Goal: Communication & Community: Answer question/provide support

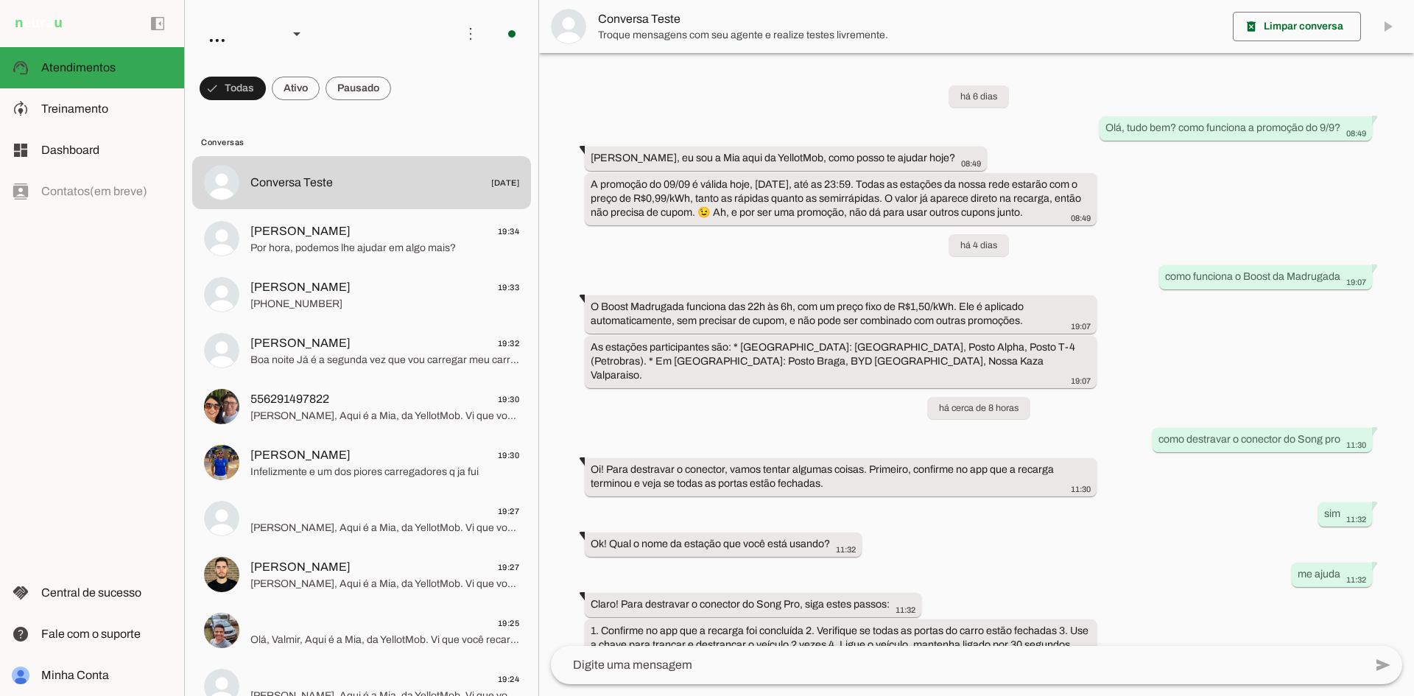
scroll to position [136, 0]
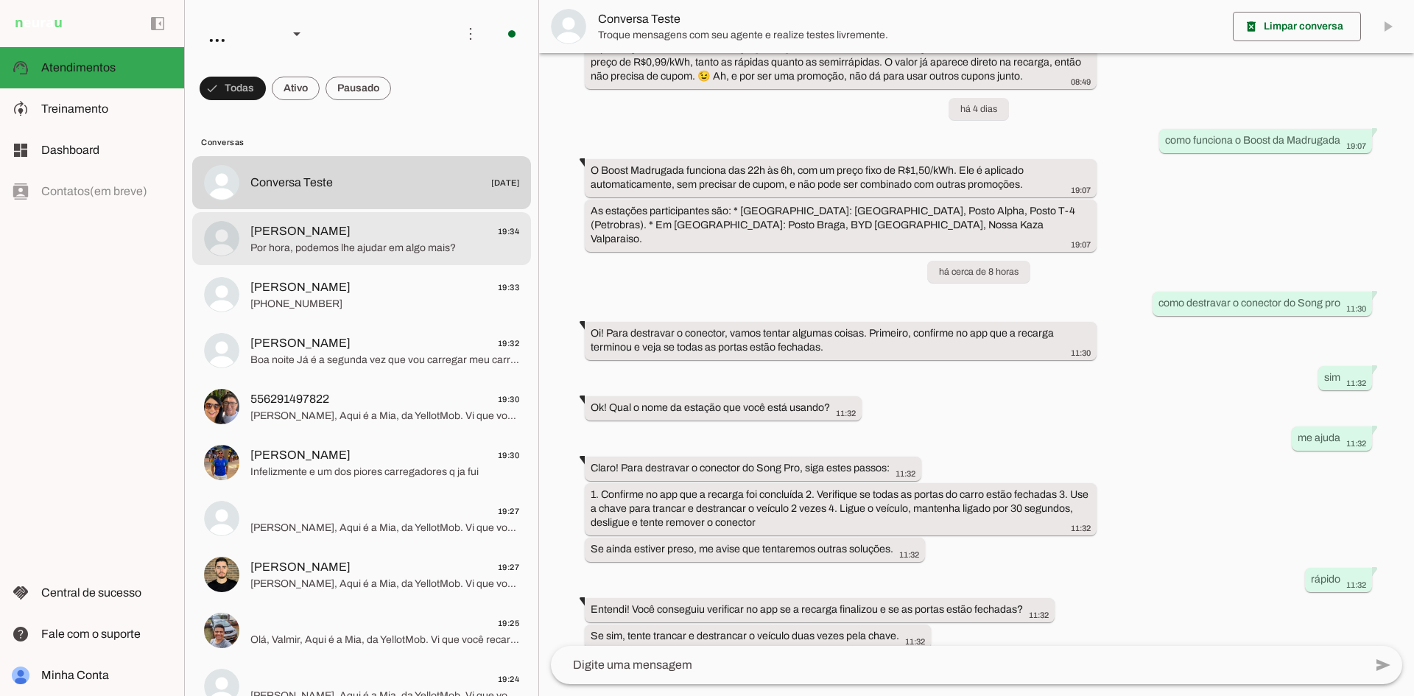
click at [387, 225] on span "[PERSON_NAME] 19:34" at bounding box center [384, 231] width 269 height 18
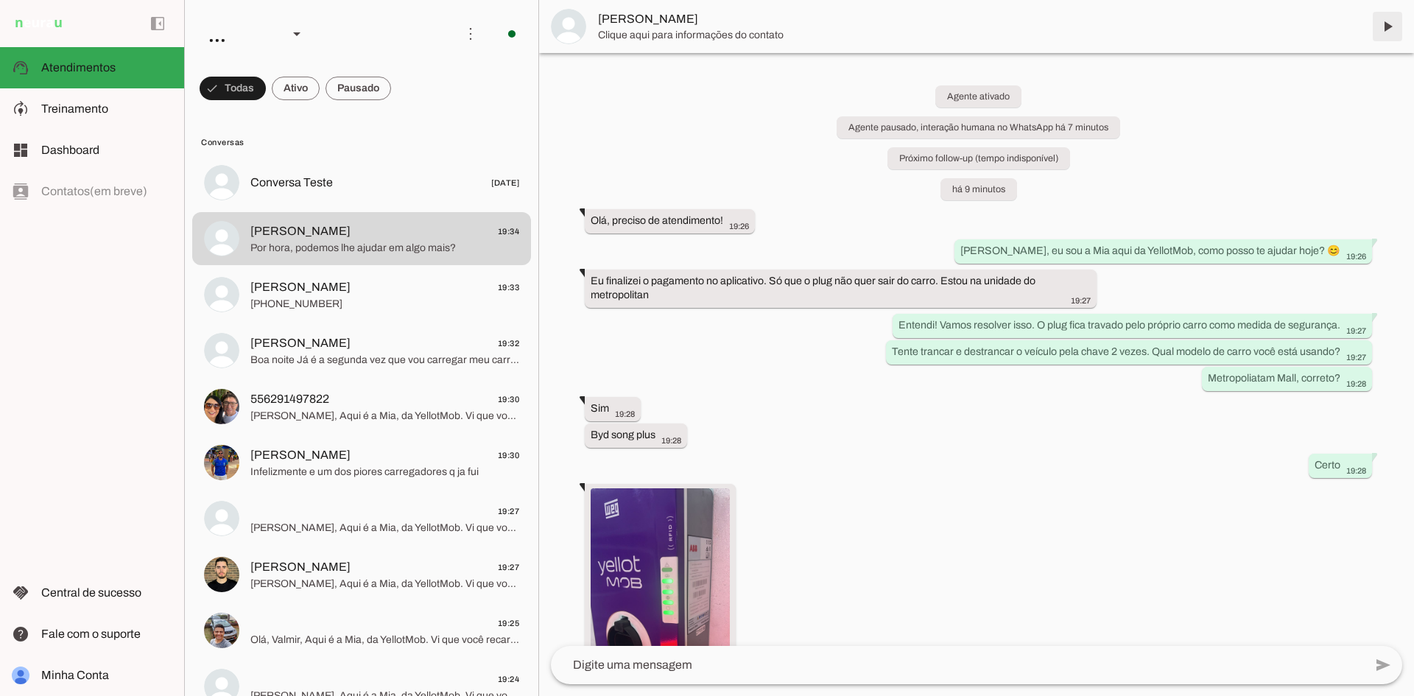
click at [1386, 19] on span at bounding box center [1387, 26] width 35 height 35
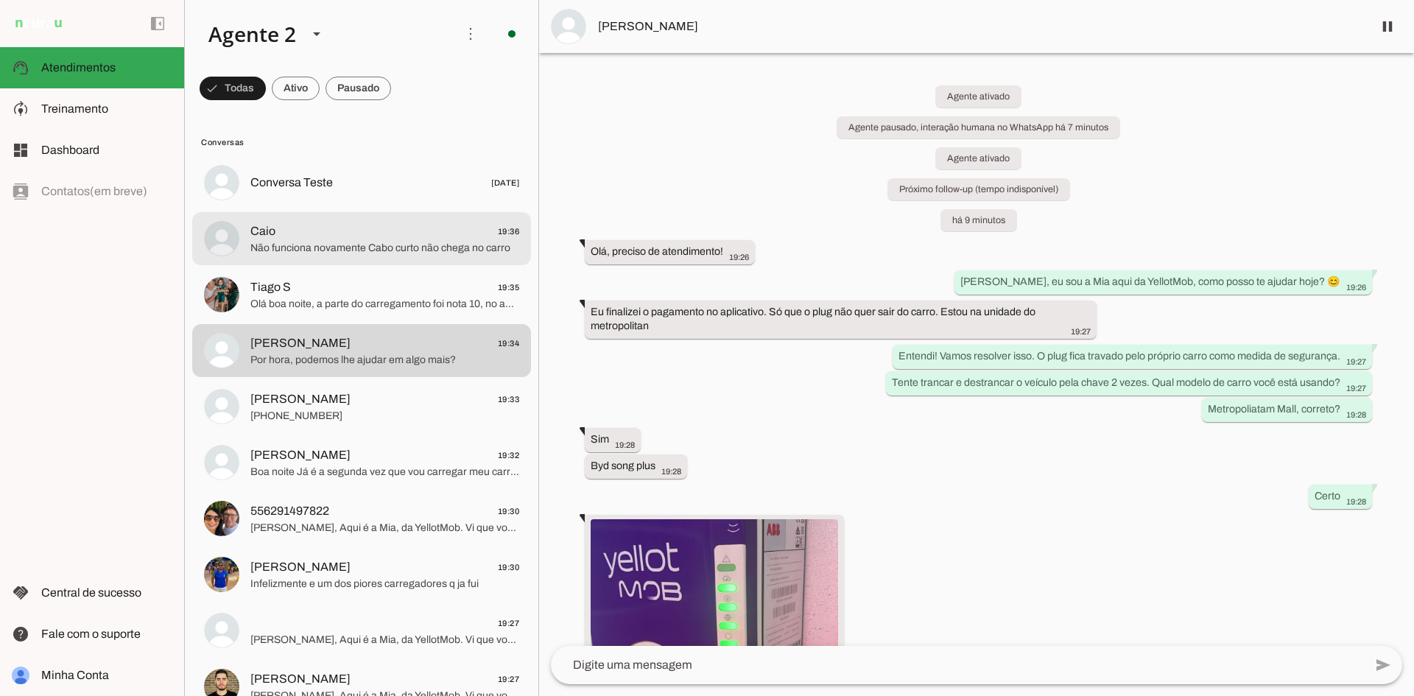
click at [354, 228] on span "Caio 19:36" at bounding box center [384, 231] width 269 height 18
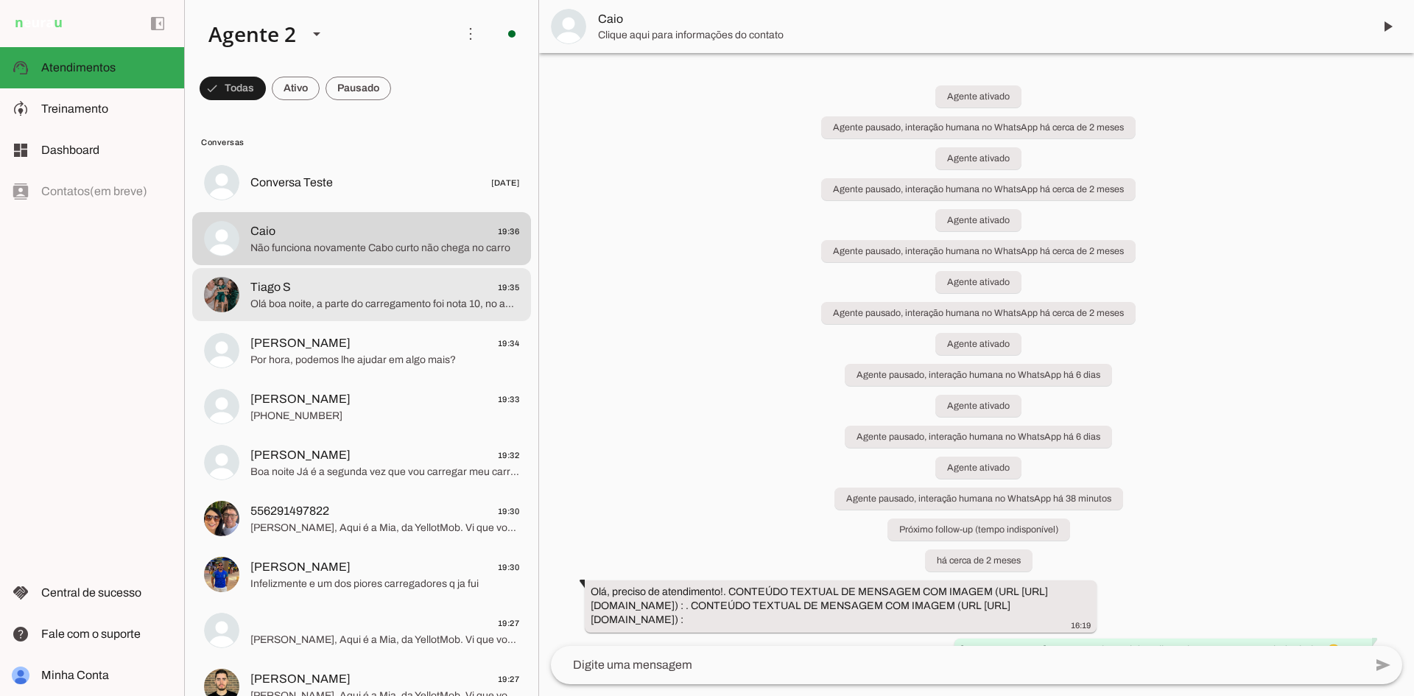
click at [411, 305] on span "Olá boa noite, a parte do carregamento foi nota 10, no app diz que o carregar e…" at bounding box center [384, 304] width 269 height 15
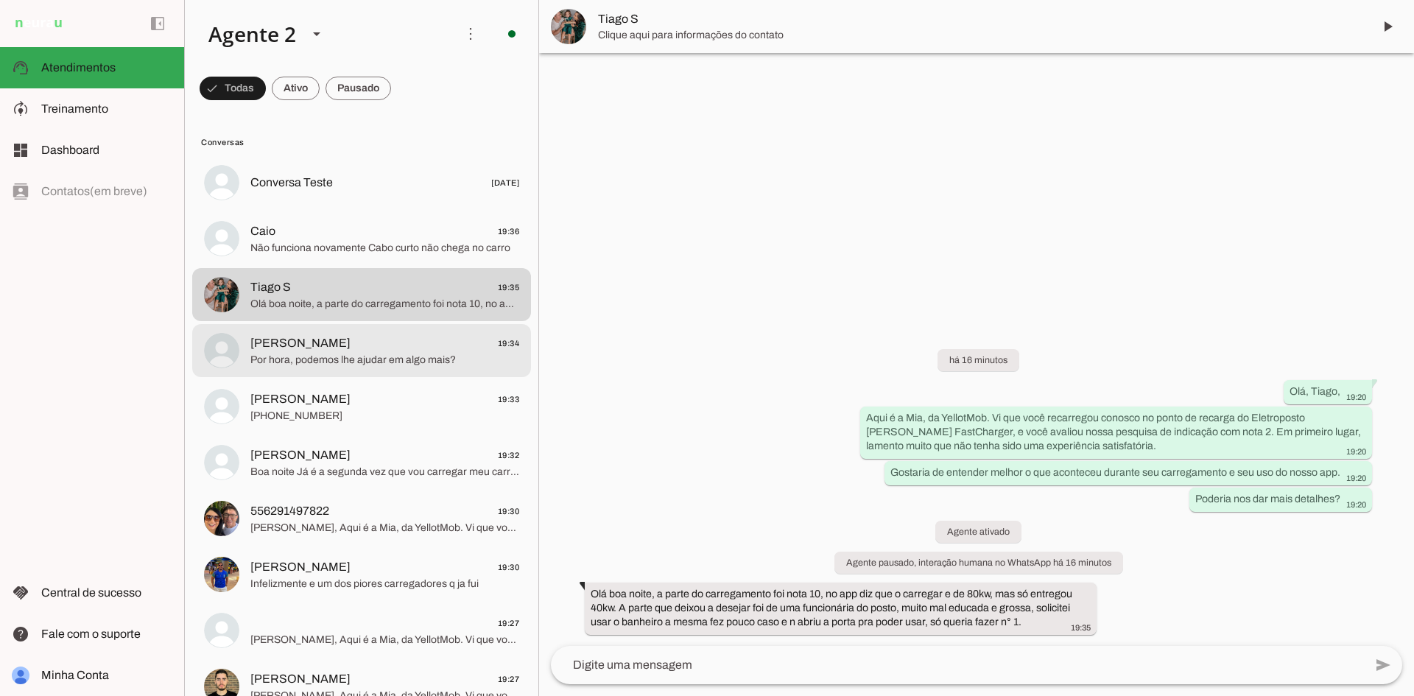
click at [338, 347] on span "[PERSON_NAME]" at bounding box center [300, 343] width 100 height 18
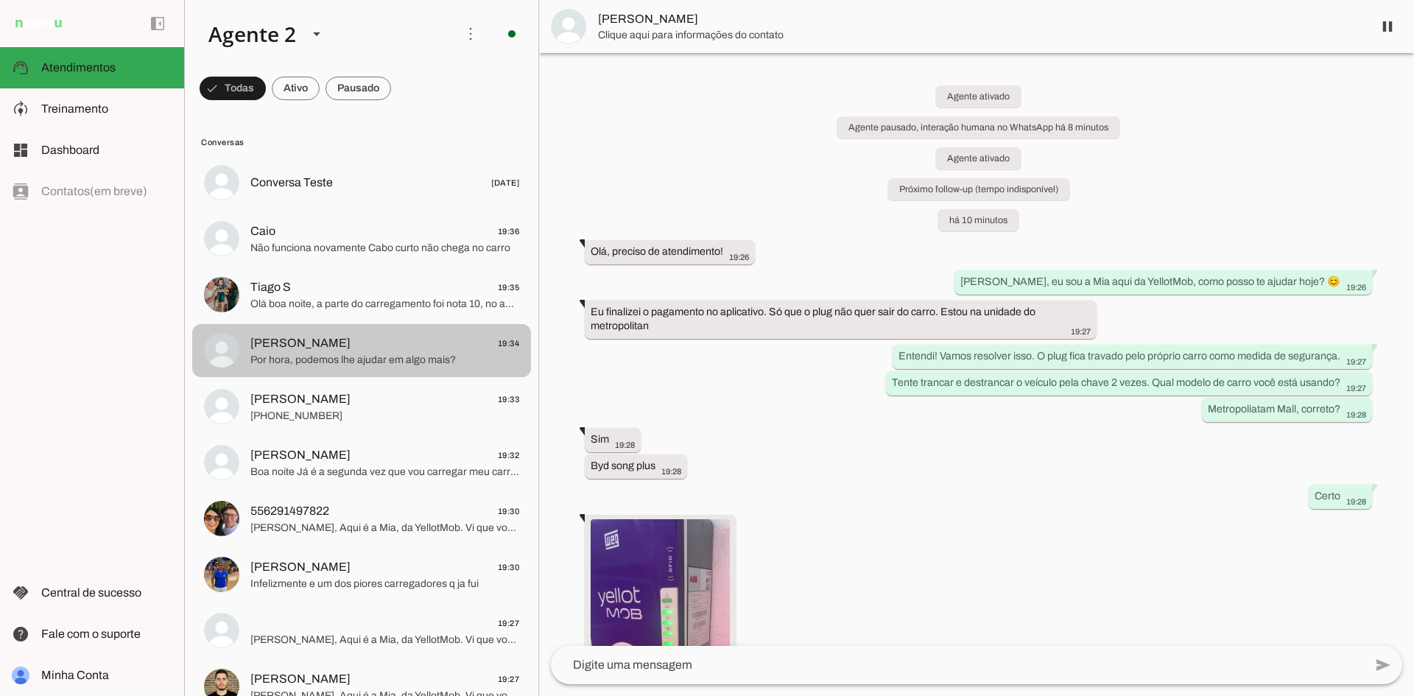
scroll to position [441, 0]
